Goal: Task Accomplishment & Management: Use online tool/utility

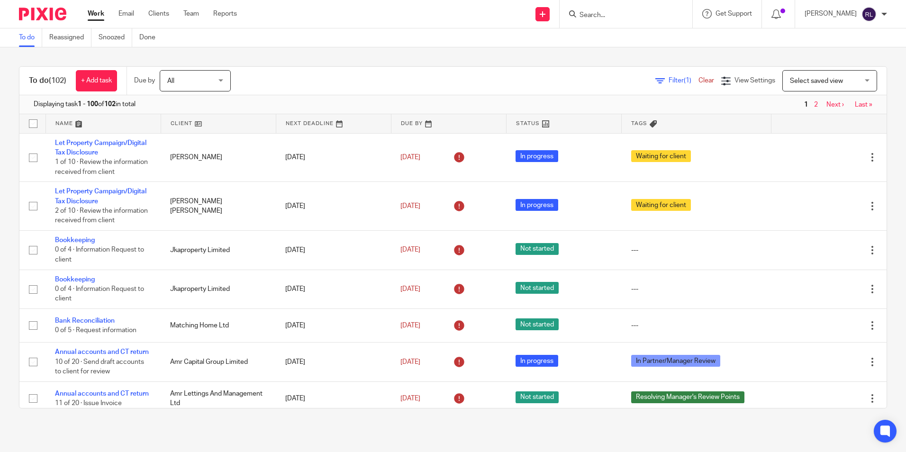
scroll to position [2547, 0]
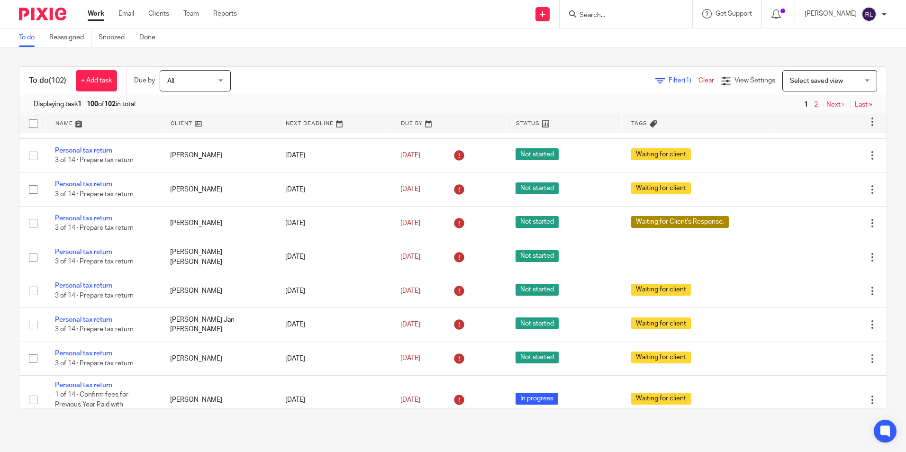
click at [78, 18] on link "Personal tax return" at bounding box center [83, 15] width 57 height 7
